Goal: Information Seeking & Learning: Find specific fact

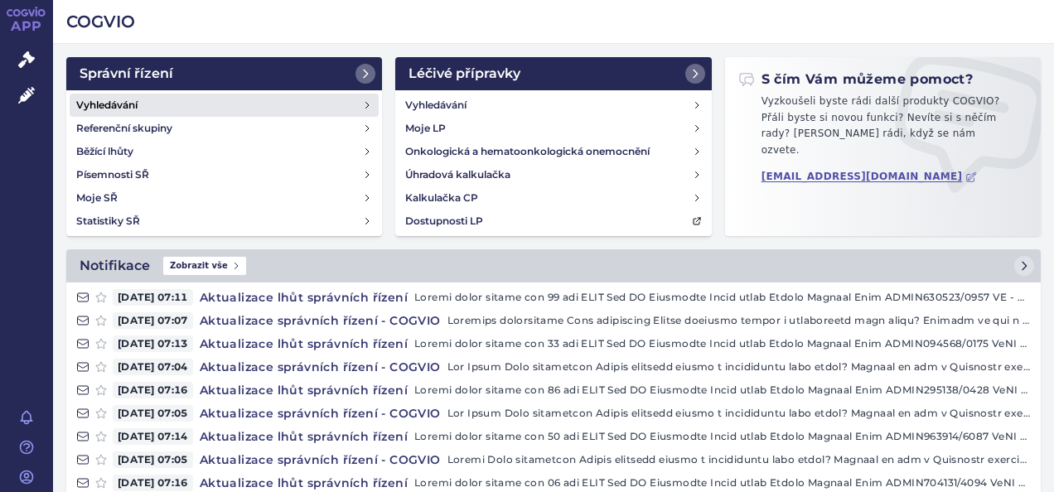
click at [157, 104] on link "Vyhledávání" at bounding box center [224, 105] width 309 height 23
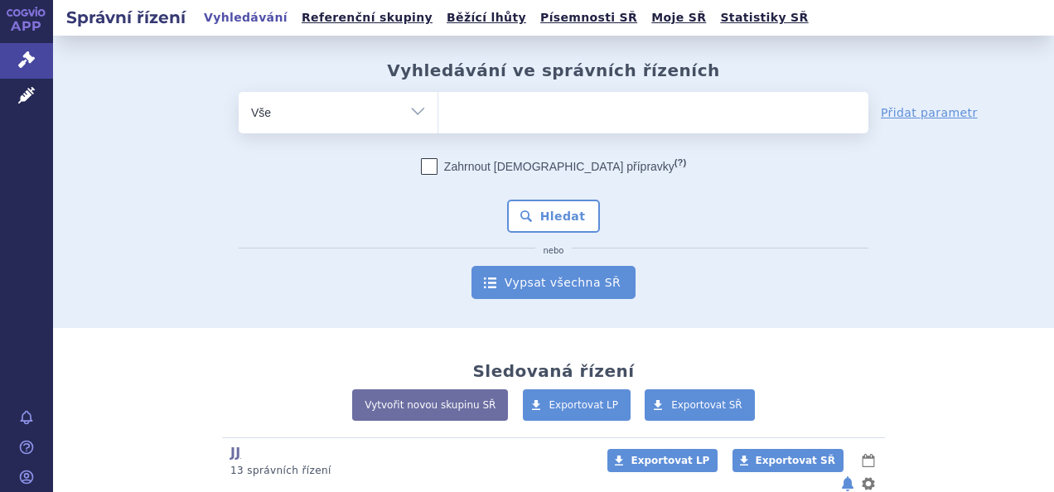
drag, startPoint x: 0, startPoint y: 0, endPoint x: 495, endPoint y: 268, distance: 563.4
click at [495, 268] on link "Vypsat všechna SŘ" at bounding box center [553, 282] width 164 height 33
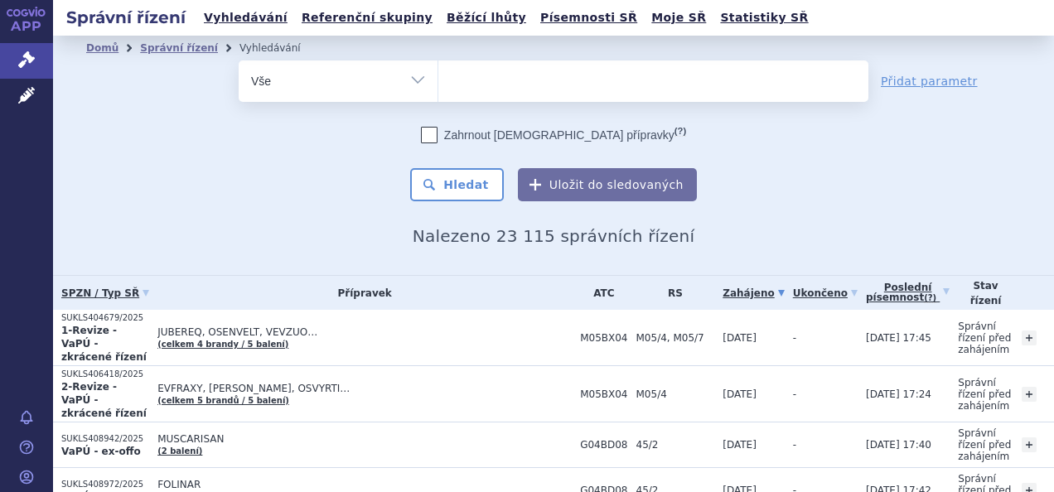
click at [866, 288] on link "Poslední písemnost (?)" at bounding box center [908, 293] width 84 height 34
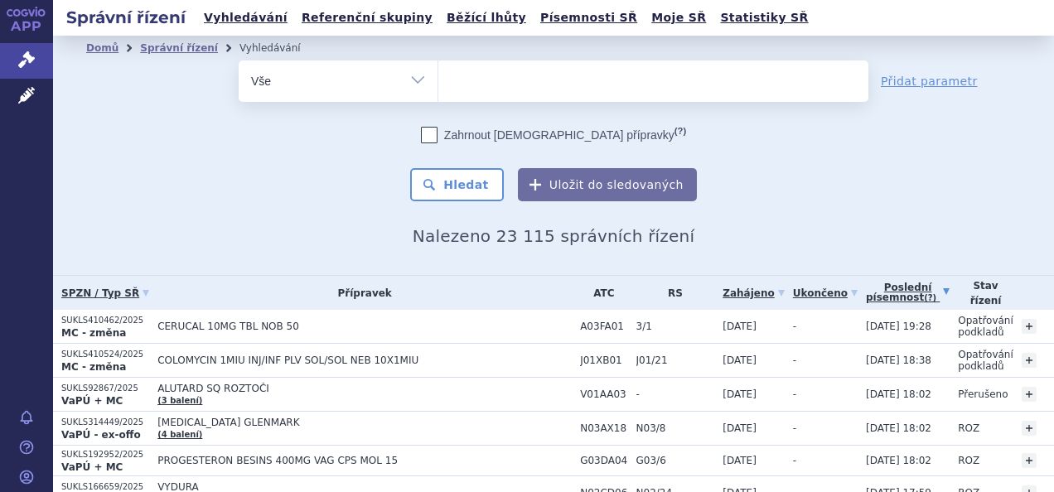
click at [475, 82] on ul at bounding box center [653, 77] width 430 height 35
click at [438, 82] on select at bounding box center [437, 80] width 1 height 41
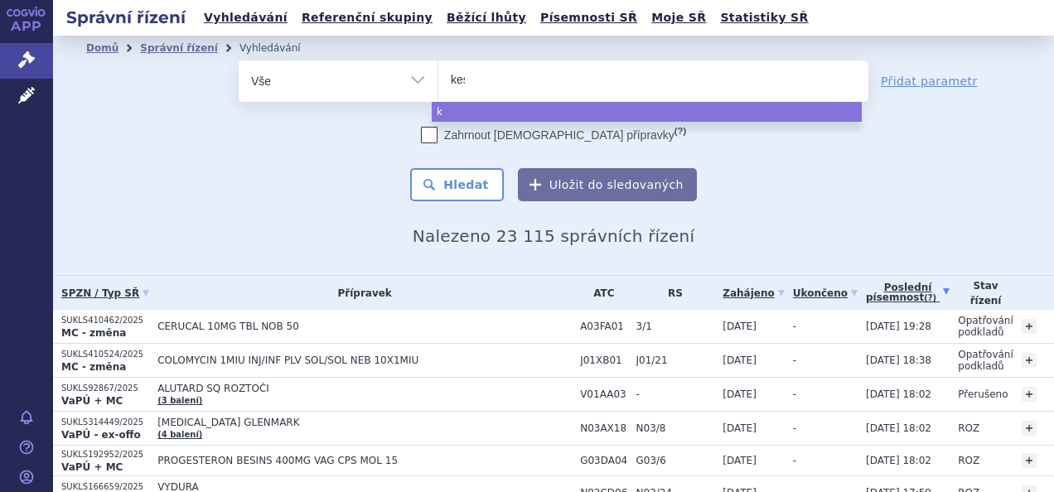
type input "kesi"
type input "kesimp"
type input "kesimpta"
select select "kesimpta"
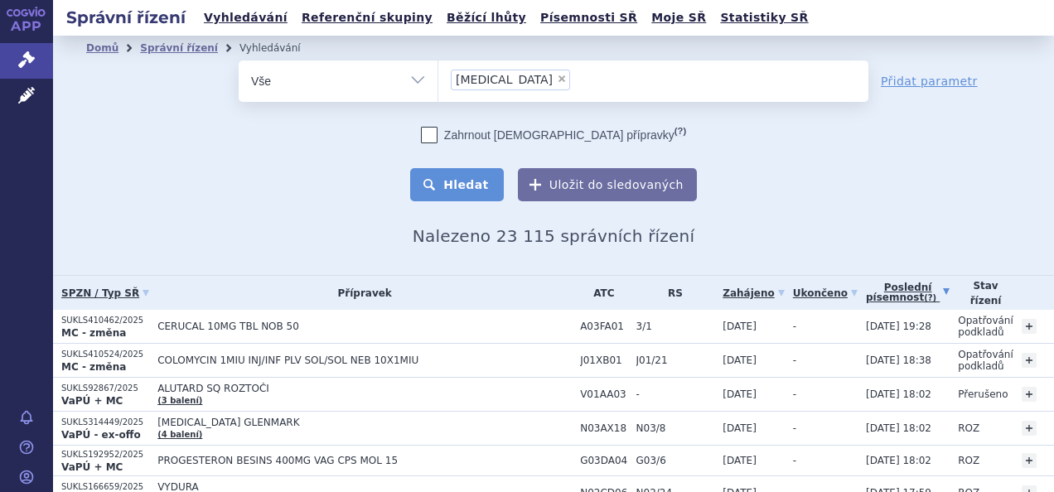
click at [469, 199] on button "Hledat" at bounding box center [457, 184] width 94 height 33
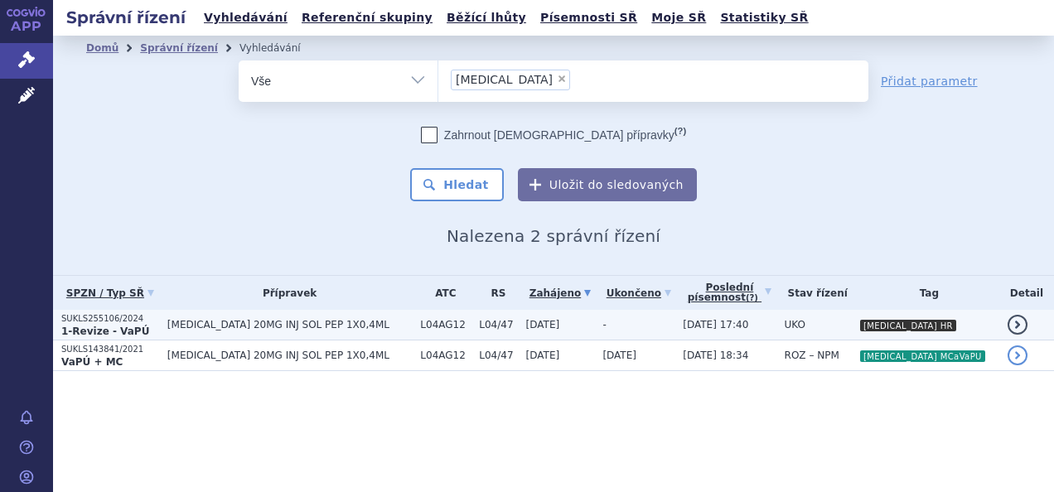
click at [663, 318] on td "-" at bounding box center [634, 325] width 80 height 31
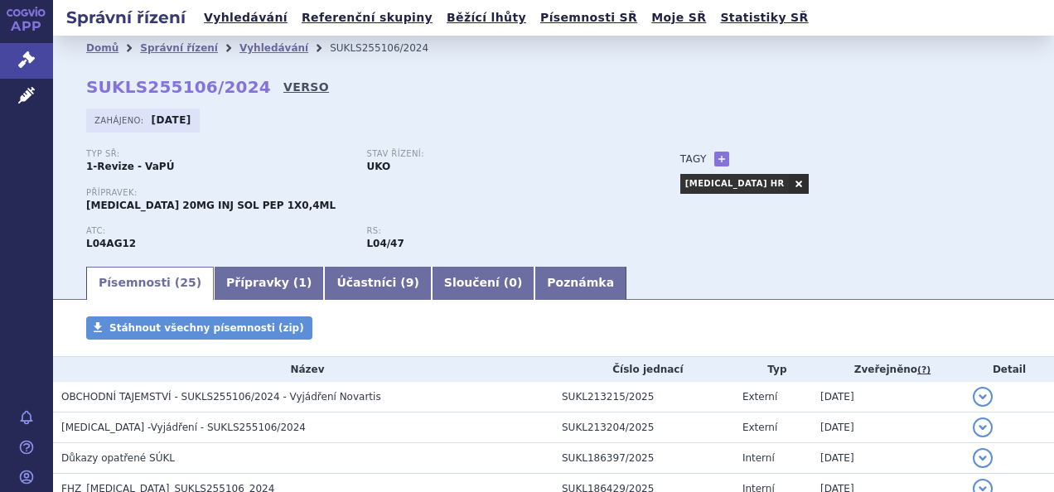
click at [283, 80] on link "VERSO" at bounding box center [306, 87] width 46 height 17
click at [179, 79] on strong "SUKLS255106/2024" at bounding box center [178, 87] width 185 height 20
copy h2 "SUKLS255106/2024"
